Goal: Navigation & Orientation: Find specific page/section

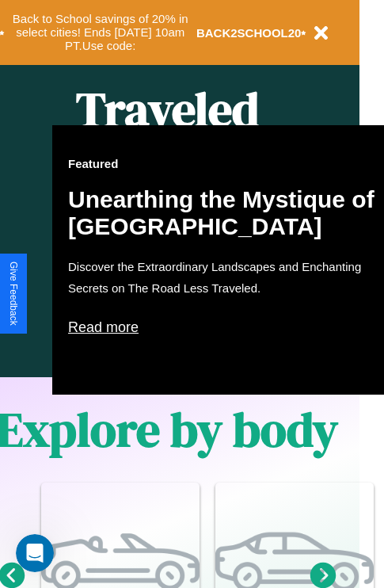
scroll to position [790, 25]
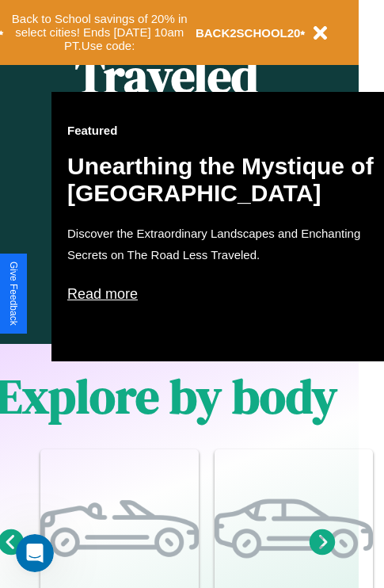
click at [226, 294] on p "Read more" at bounding box center [225, 293] width 317 height 25
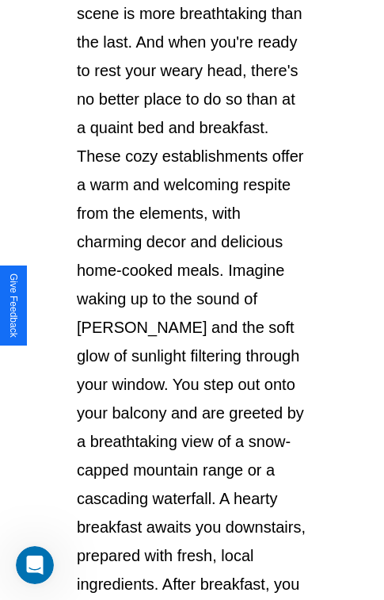
scroll to position [2739, 0]
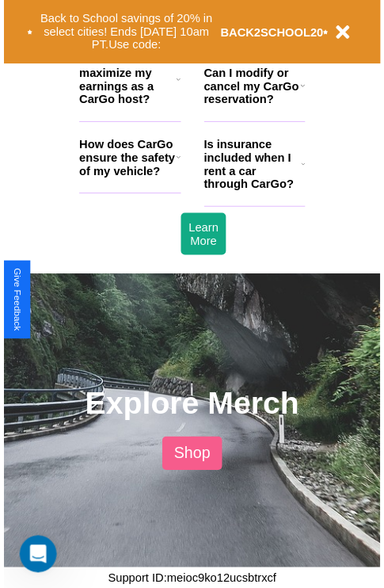
scroll to position [790, 25]
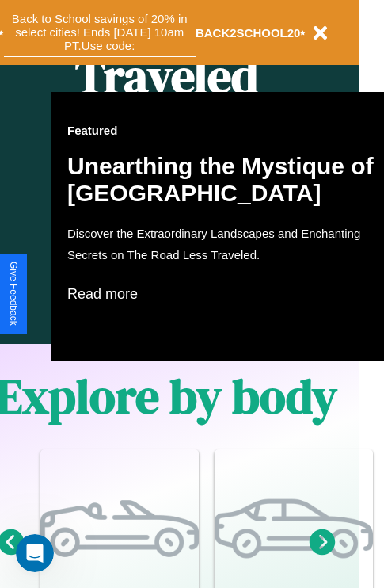
click at [99, 32] on button "Back to School savings of 20% in select cities! Ends [DATE] 10am PT. Use code:" at bounding box center [100, 32] width 192 height 49
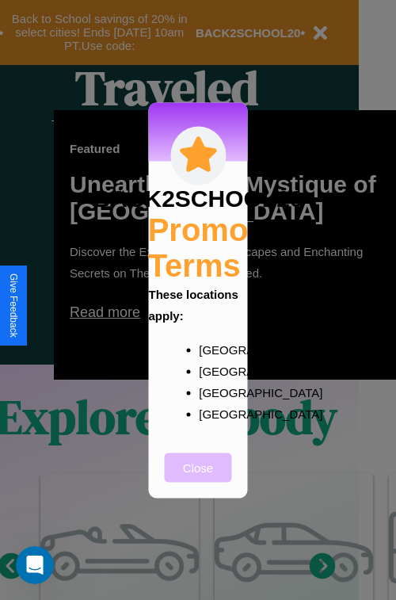
click at [198, 478] on button "Close" at bounding box center [198, 466] width 67 height 29
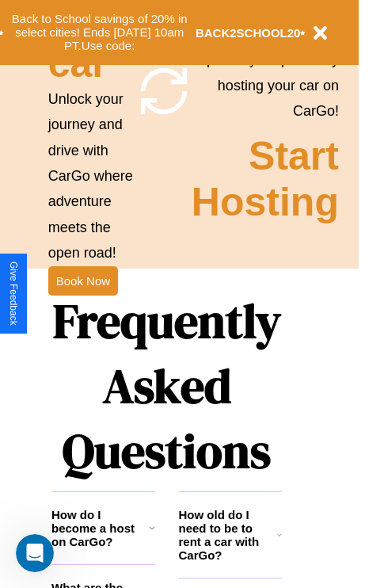
scroll to position [1542, 25]
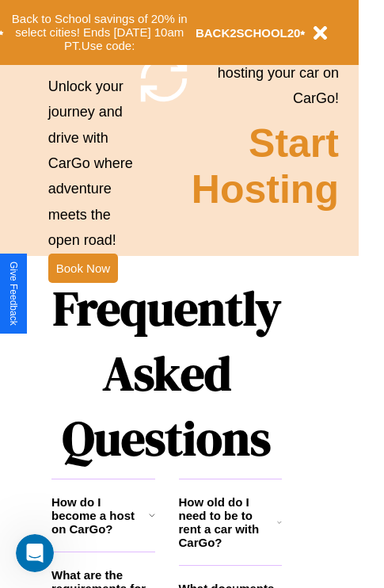
click at [82, 294] on h1 "Frequently Asked Questions" at bounding box center [166, 373] width 231 height 211
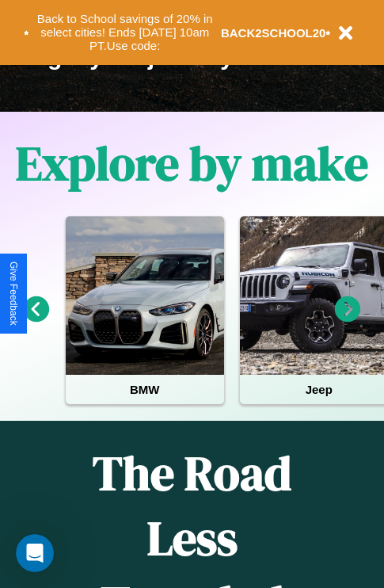
scroll to position [244, 0]
